Goal: Find specific page/section: Find specific page/section

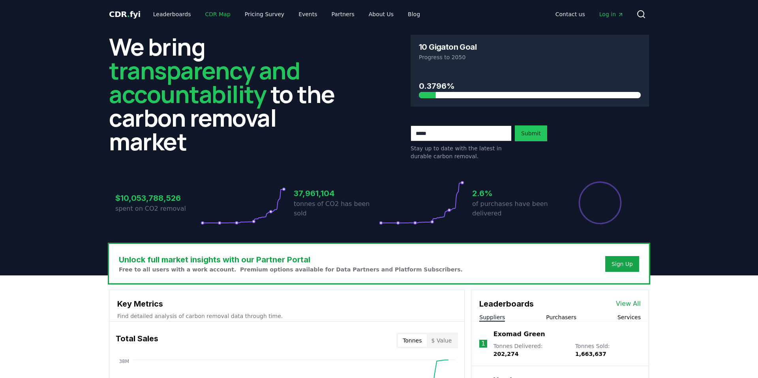
click at [209, 13] on link "CDR Map" at bounding box center [218, 14] width 38 height 14
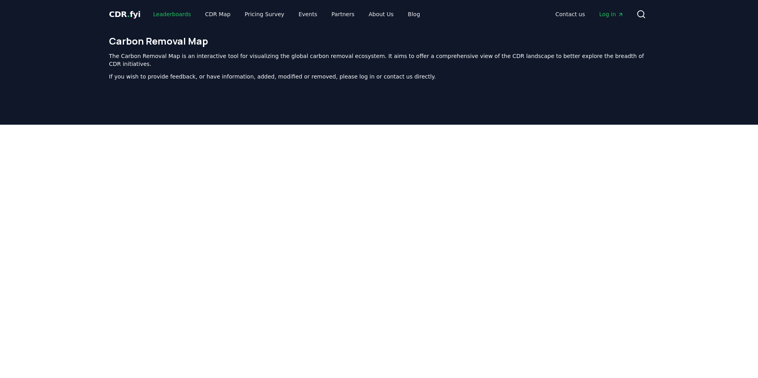
click at [174, 14] on link "Leaderboards" at bounding box center [172, 14] width 51 height 14
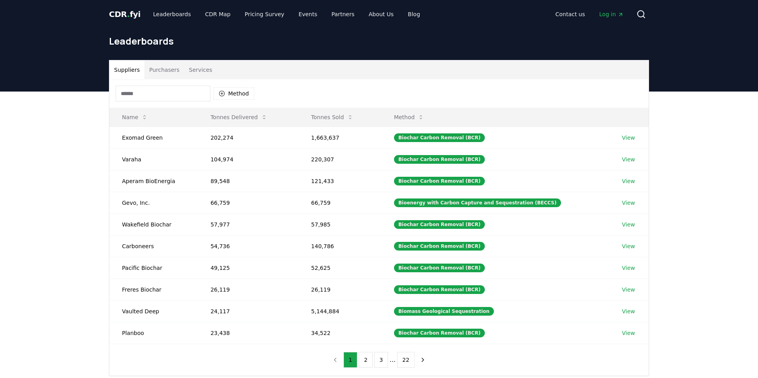
click at [162, 90] on input at bounding box center [163, 94] width 95 height 16
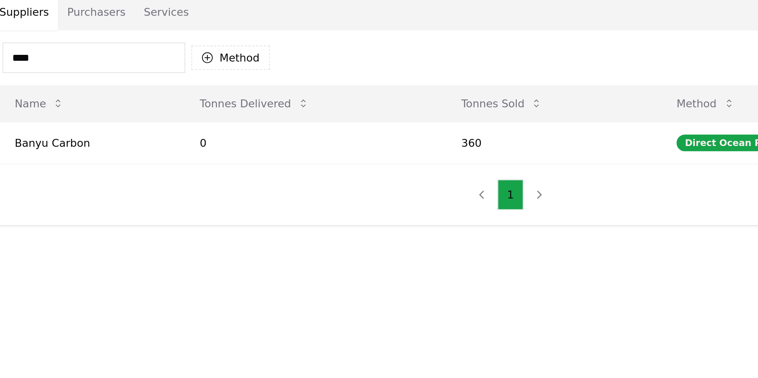
type input "****"
